Goal: Task Accomplishment & Management: Manage account settings

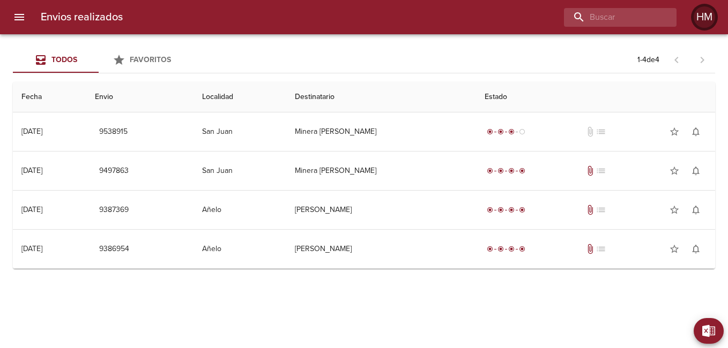
click at [704, 12] on div "HM" at bounding box center [704, 16] width 21 height 21
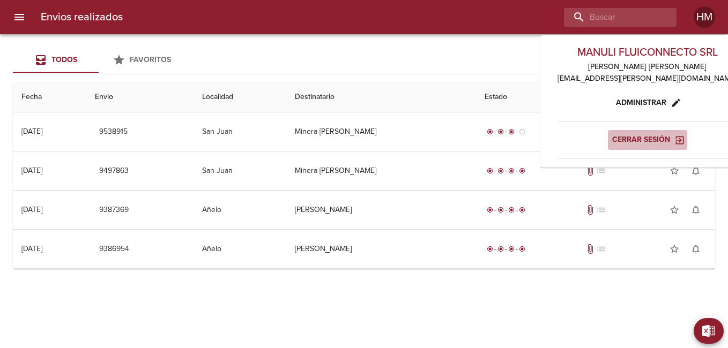
click at [625, 141] on span "Cerrar sesión" at bounding box center [647, 139] width 71 height 13
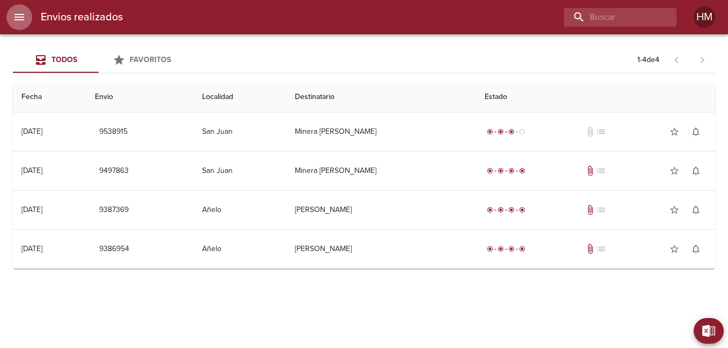
click at [13, 10] on button "menu" at bounding box center [19, 17] width 26 height 26
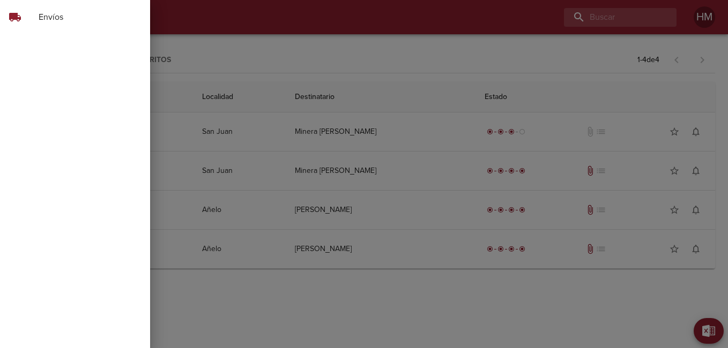
click at [43, 18] on span "Envíos" at bounding box center [90, 17] width 103 height 13
